Goal: Task Accomplishment & Management: Complete application form

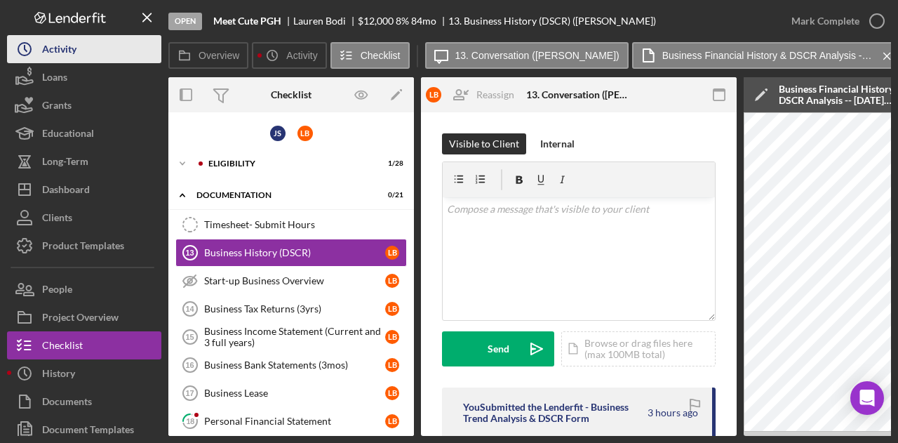
scroll to position [161, 0]
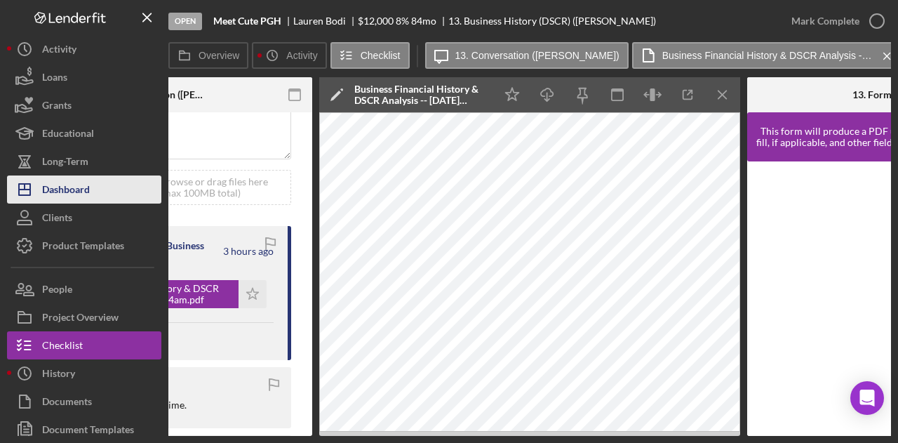
click at [67, 180] on div "Dashboard" at bounding box center [66, 191] width 48 height 32
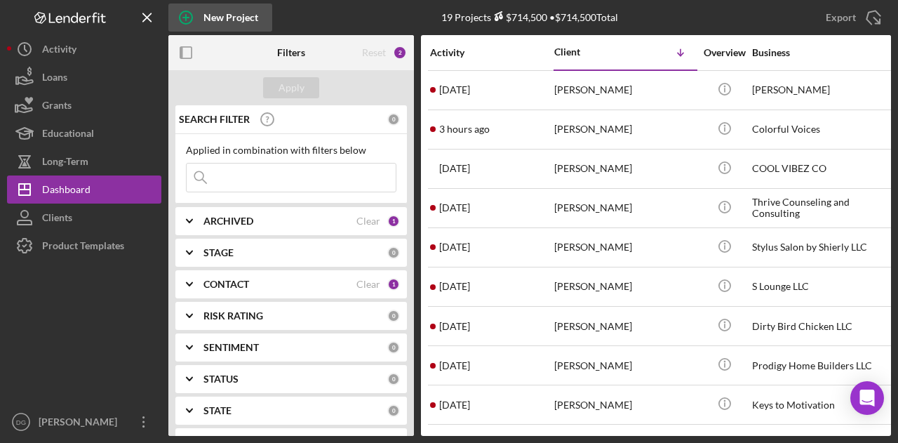
click at [198, 16] on icon "button" at bounding box center [185, 17] width 35 height 35
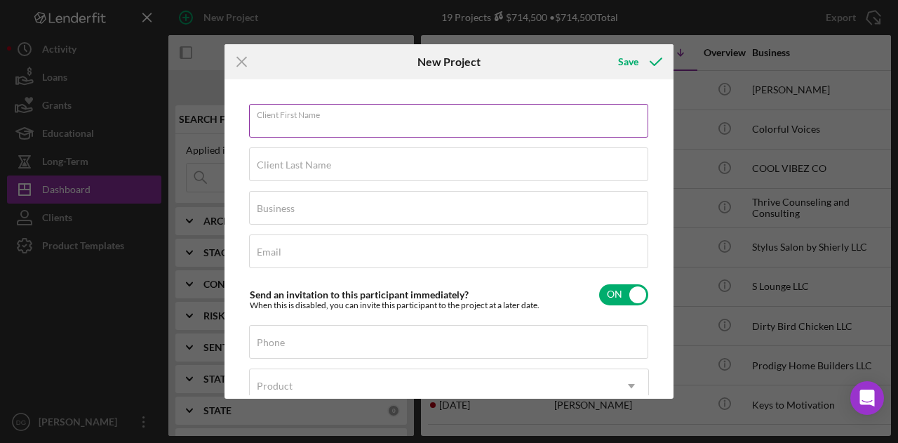
click at [290, 115] on div "Client First Name Required" at bounding box center [449, 121] width 400 height 35
type input "[PERSON_NAME]"
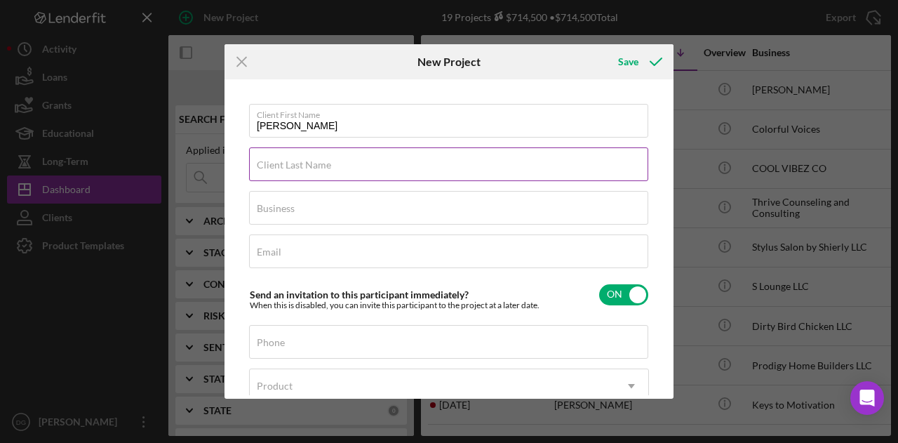
click at [282, 161] on label "Client Last Name" at bounding box center [294, 164] width 74 height 11
click at [282, 161] on input "Client Last Name" at bounding box center [448, 164] width 399 height 34
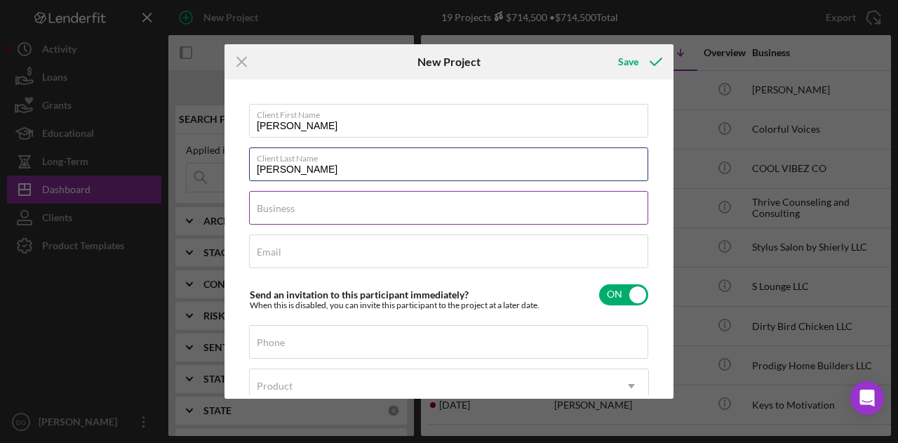
type input "[PERSON_NAME]"
click at [316, 204] on div "Business Required" at bounding box center [449, 208] width 400 height 35
click at [278, 214] on input "Beatiful" at bounding box center [448, 208] width 399 height 34
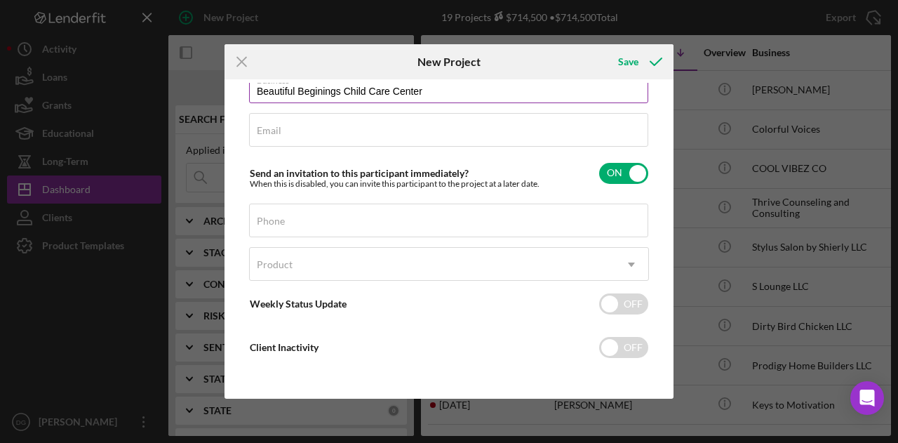
click at [317, 89] on input "Beautiful Beginings Child Care Center" at bounding box center [448, 86] width 399 height 34
click at [478, 89] on input "Beautiful Beginnings Child Care Center" at bounding box center [448, 86] width 399 height 34
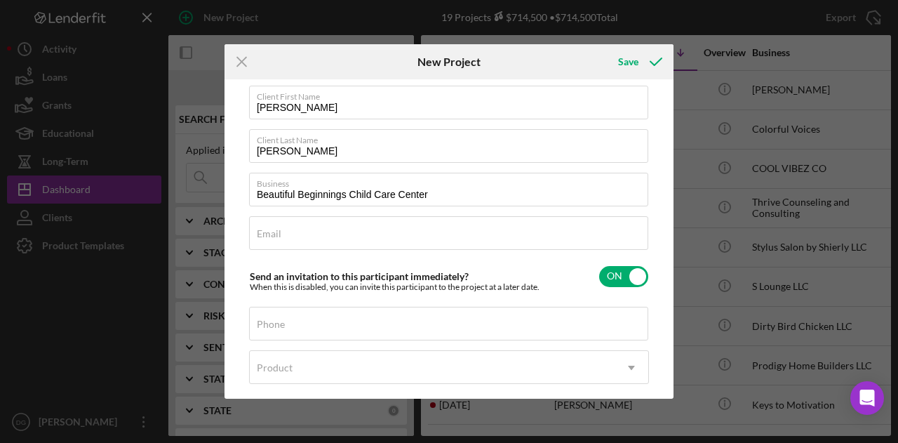
scroll to position [0, 0]
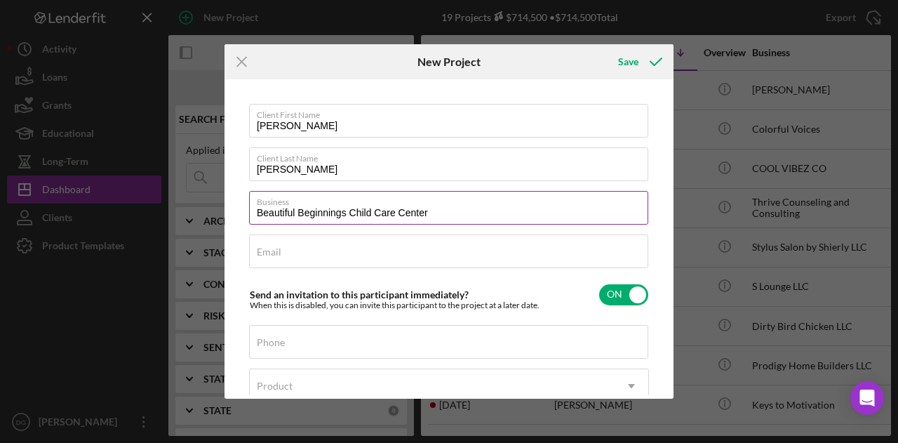
click at [255, 211] on input "Beautiful Beginnings Child Care Center" at bounding box center [448, 208] width 399 height 34
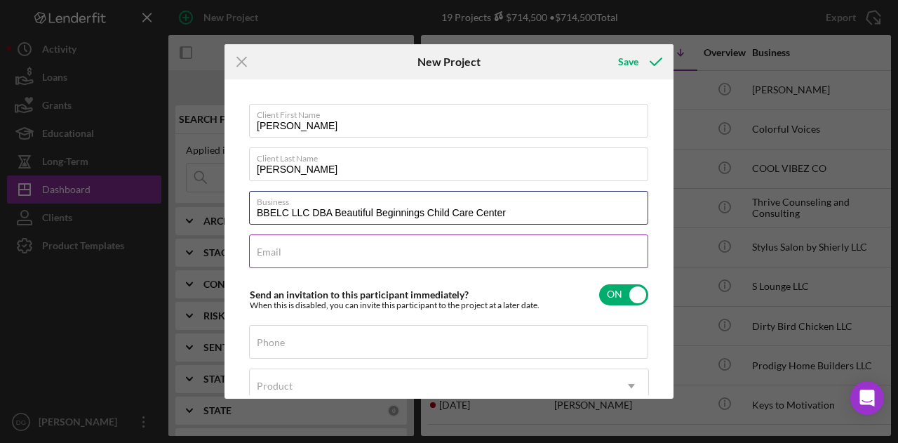
type input "BBELC LLC DBA Beautiful Beginnings Child Care Center"
click at [301, 257] on input "Email" at bounding box center [448, 251] width 399 height 34
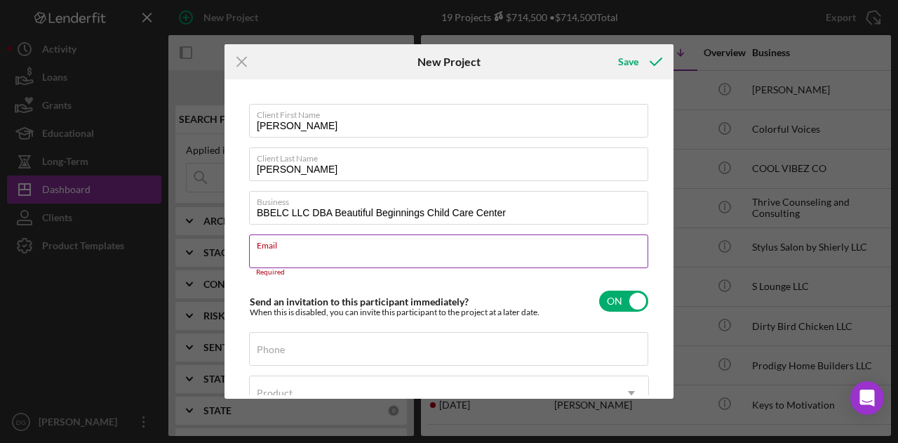
click at [302, 247] on label "Email" at bounding box center [452, 242] width 391 height 15
click at [302, 247] on input "Email" at bounding box center [448, 251] width 399 height 34
click at [81, 297] on div "Icon/Menu Close New Project Save Client First Name [PERSON_NAME] Client Last Na…" at bounding box center [449, 221] width 898 height 443
click at [288, 250] on div "Email Required" at bounding box center [449, 255] width 400 height 42
paste input "[PERSON_NAME][EMAIL_ADDRESS][DOMAIN_NAME]"
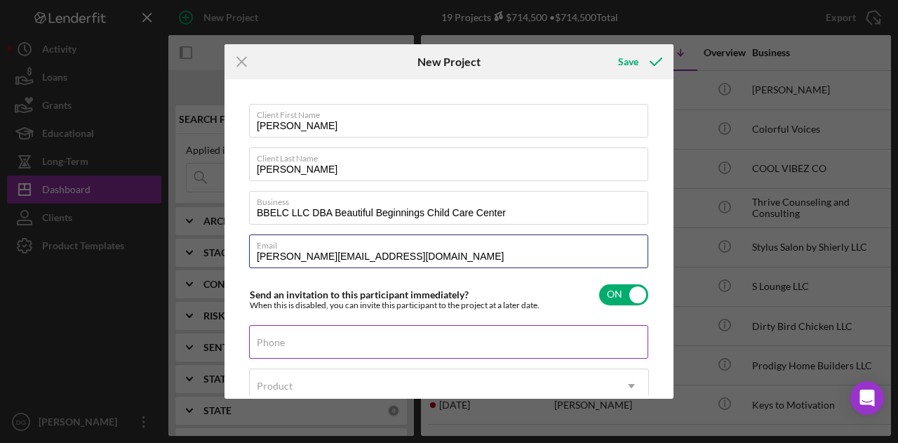
type input "[PERSON_NAME][EMAIL_ADDRESS][DOMAIN_NAME]"
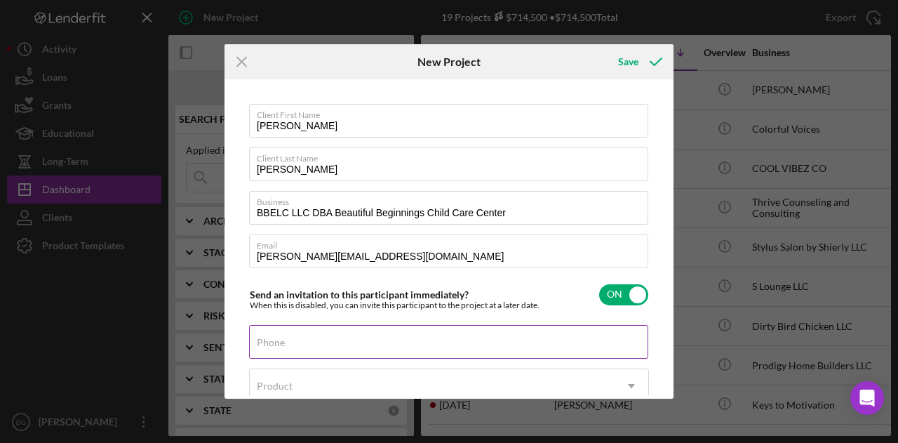
click at [307, 349] on input "Phone" at bounding box center [448, 342] width 399 height 34
type input "[PHONE_NUMBER]"
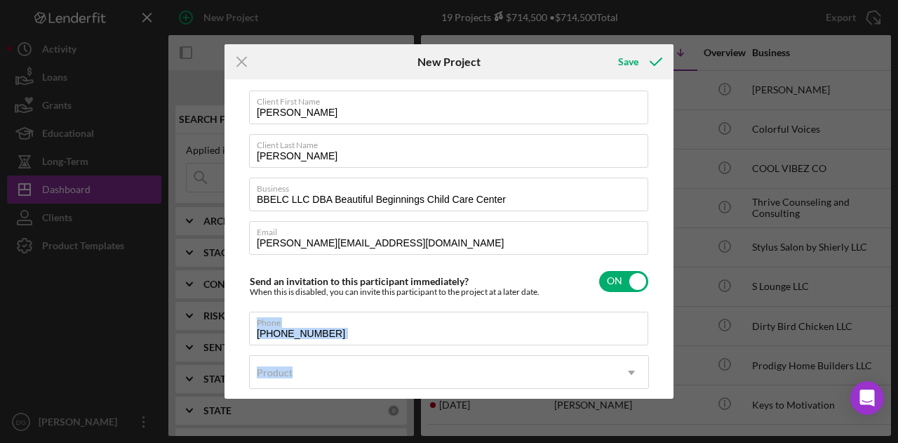
drag, startPoint x: 664, startPoint y: 284, endPoint x: 657, endPoint y: 387, distance: 103.4
click at [657, 387] on div "Client First Name [PERSON_NAME] Client Last Name [PERSON_NAME] Business BBELC L…" at bounding box center [449, 239] width 442 height 312
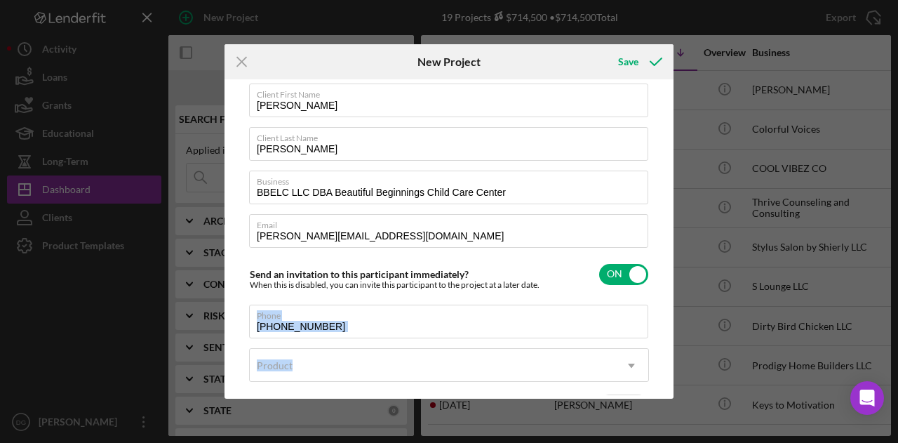
click at [654, 316] on div "Client First Name [PERSON_NAME] Client Last Name [PERSON_NAME] Business BBELC L…" at bounding box center [449, 239] width 442 height 312
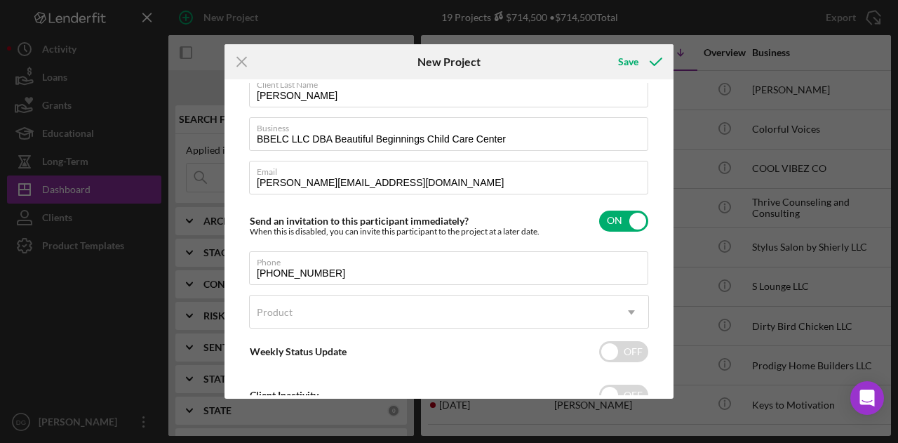
scroll to position [95, 0]
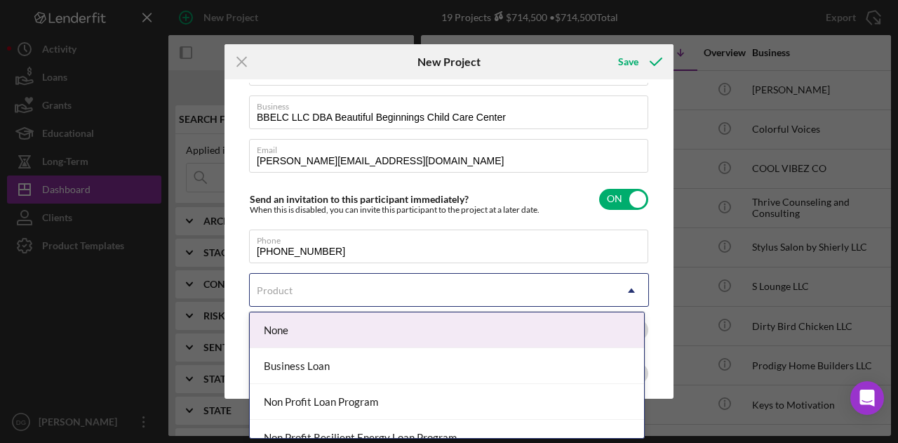
click at [563, 285] on div "Product" at bounding box center [432, 290] width 365 height 32
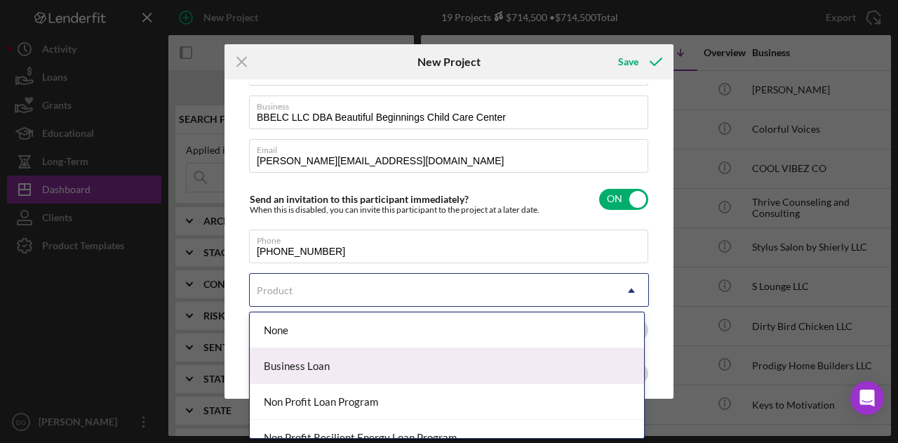
click at [353, 368] on div "Business Loan" at bounding box center [447, 366] width 394 height 36
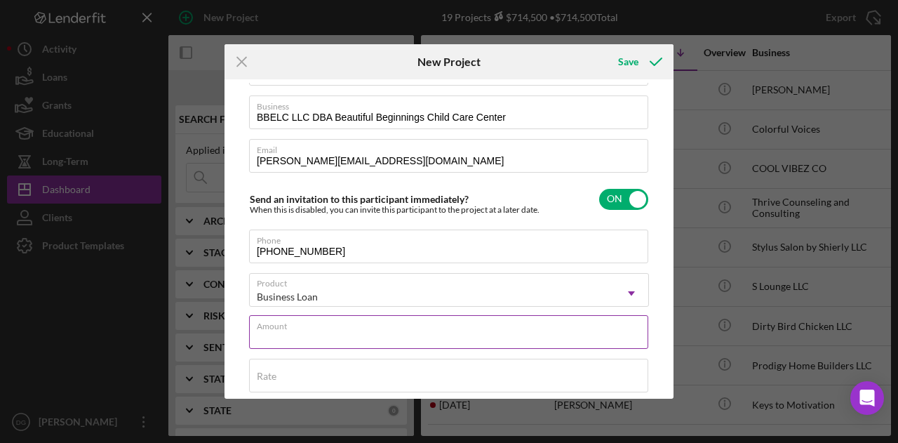
click at [537, 337] on input "Amount" at bounding box center [448, 332] width 399 height 34
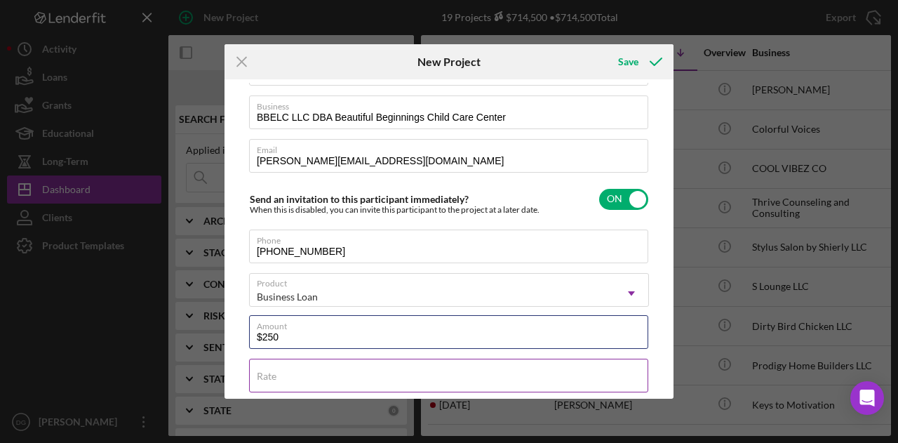
type input "$250,000.00"
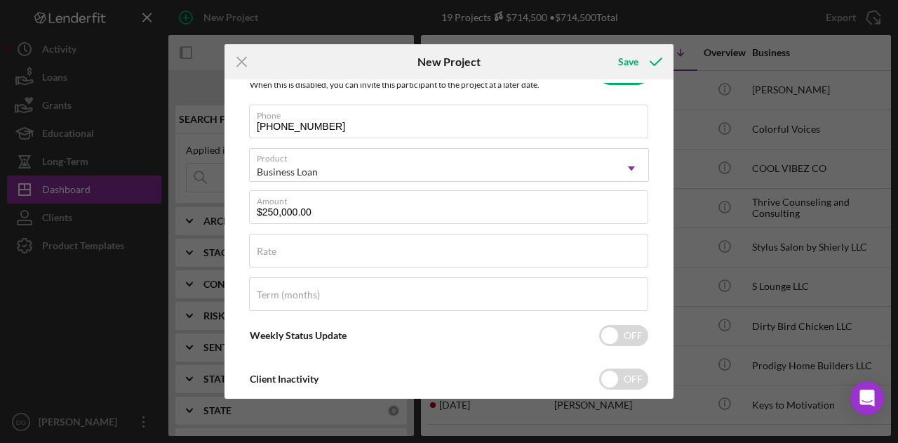
scroll to position [222, 0]
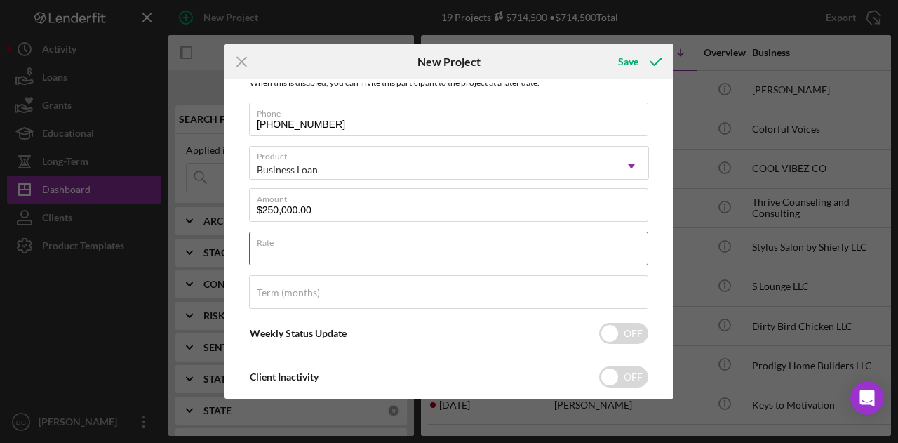
click at [281, 250] on input "Rate" at bounding box center [448, 248] width 399 height 34
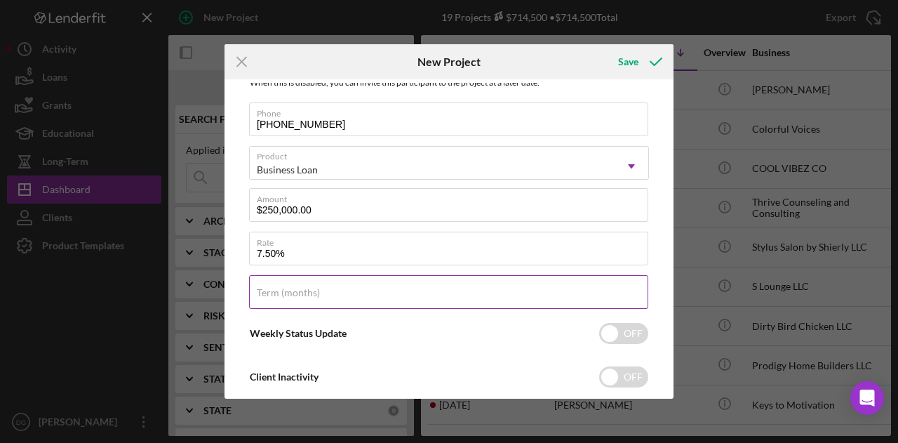
type input "7.500%"
click at [421, 305] on input "Term (months)" at bounding box center [448, 292] width 399 height 34
type input "180"
click at [609, 324] on input "checkbox" at bounding box center [623, 333] width 49 height 21
checkbox input "true"
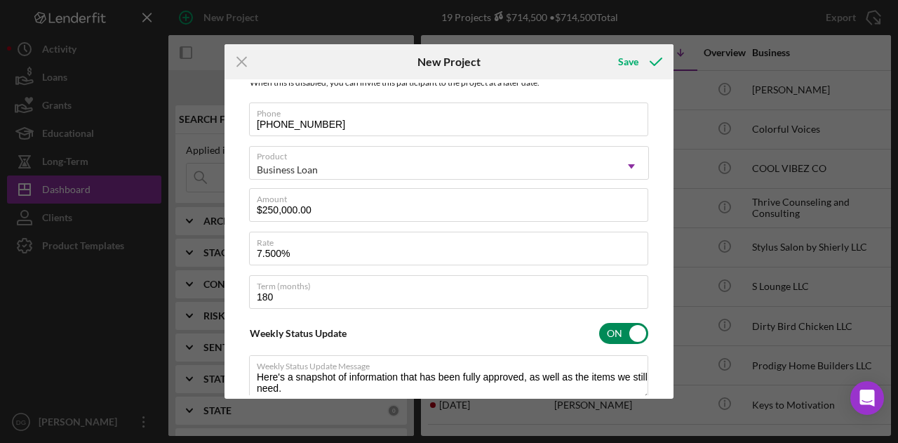
type textarea "Here's a snapshot of information that has been fully approved, as well as the i…"
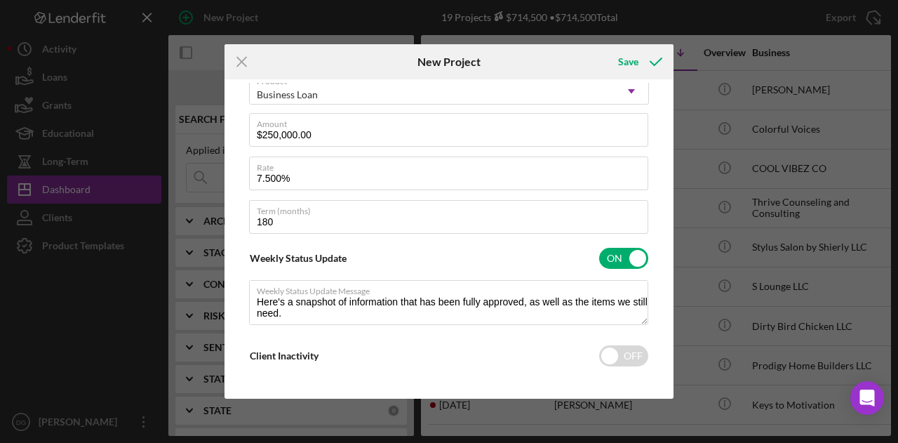
scroll to position [299, 0]
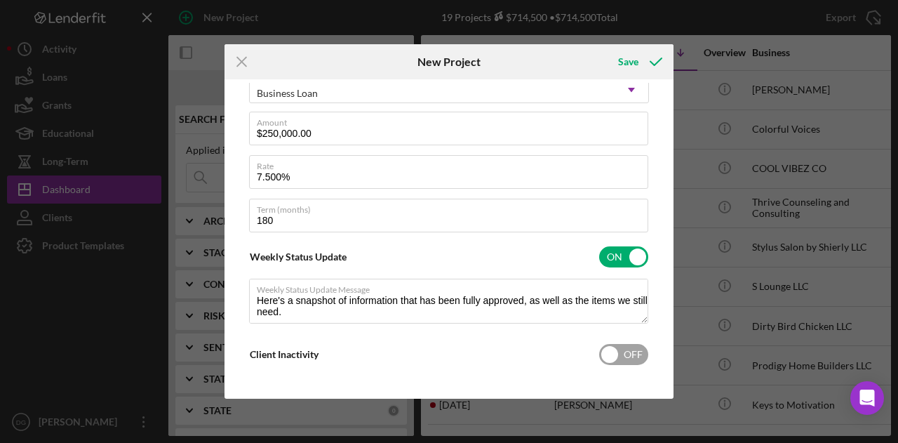
click at [613, 354] on input "checkbox" at bounding box center [623, 354] width 49 height 21
checkbox input "true"
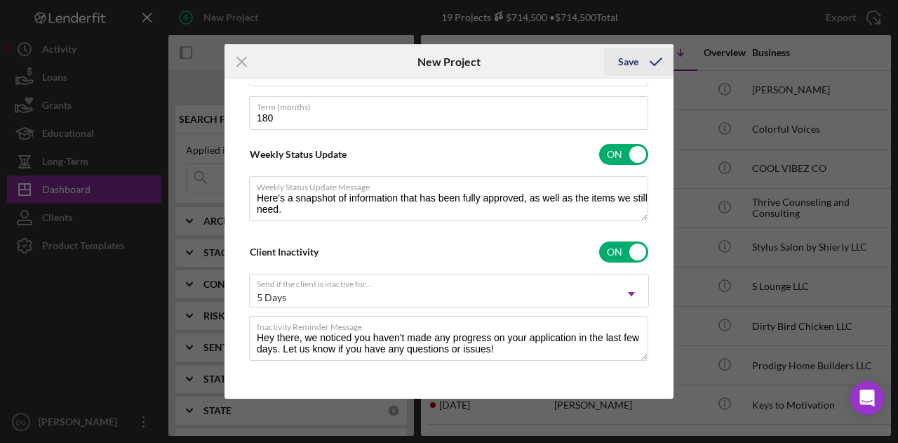
click at [624, 56] on div "Save" at bounding box center [628, 62] width 20 height 28
type textarea "Here's a snapshot of information that has been fully approved, as well as the i…"
checkbox input "false"
